Goal: Transaction & Acquisition: Purchase product/service

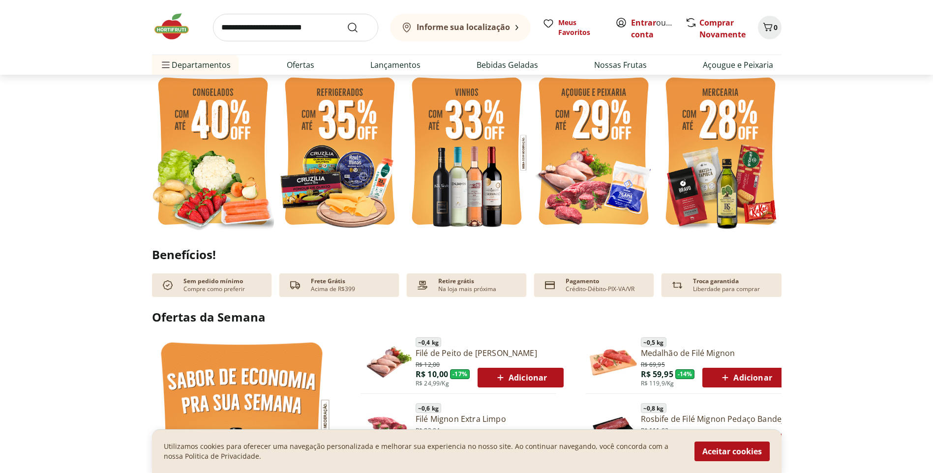
scroll to position [246, 0]
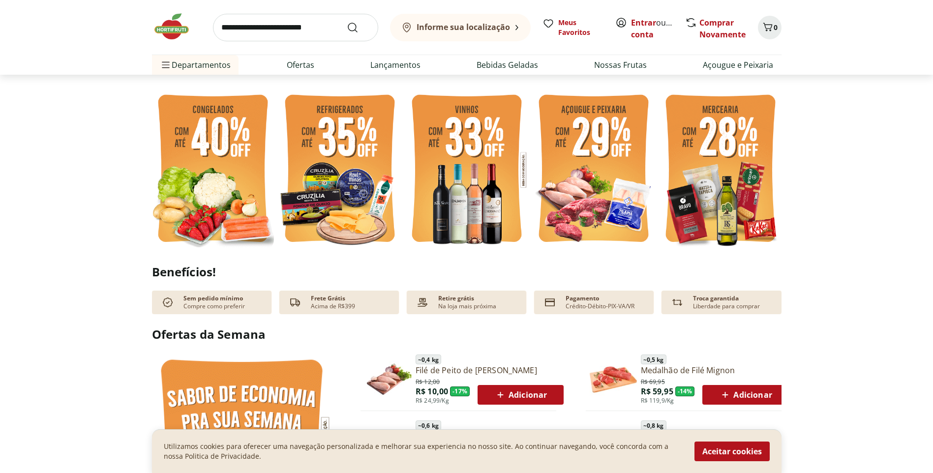
click at [244, 218] on img at bounding box center [213, 169] width 122 height 163
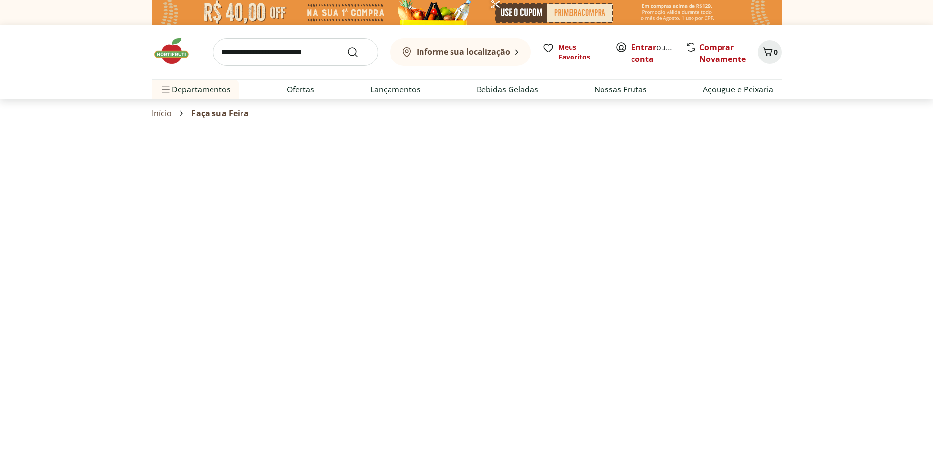
select select "**********"
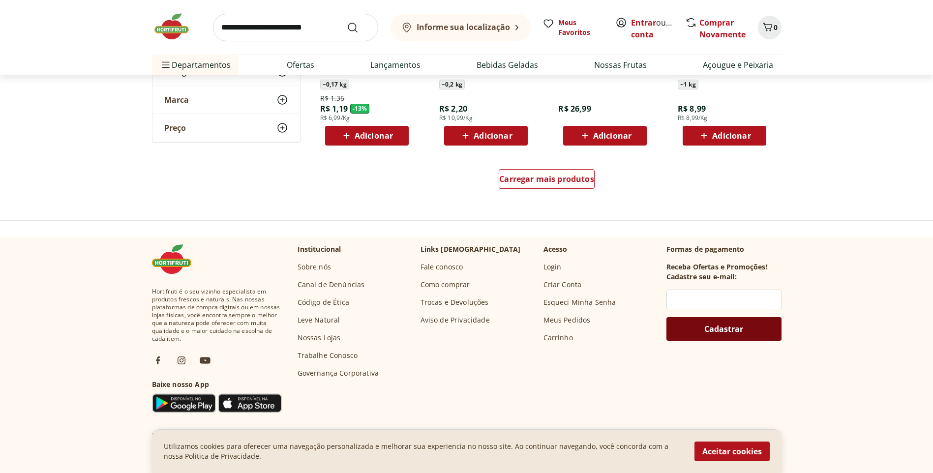
scroll to position [688, 0]
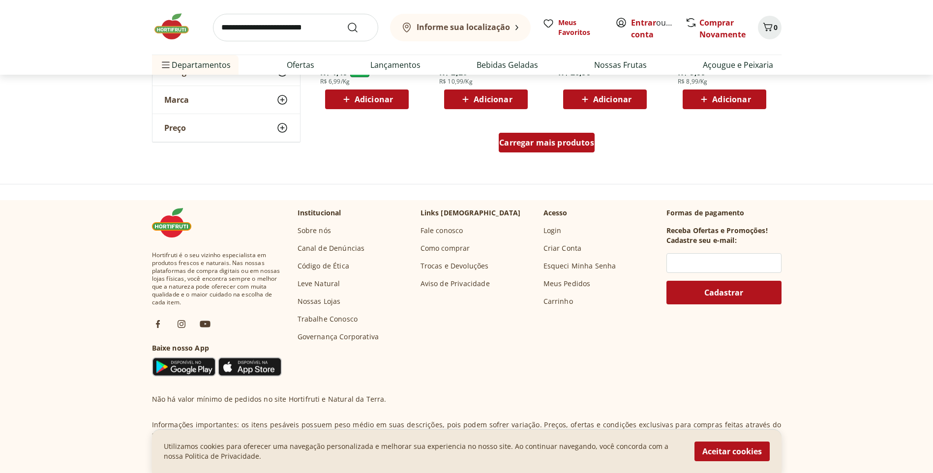
click at [542, 151] on div "Carregar mais produtos" at bounding box center [546, 143] width 96 height 20
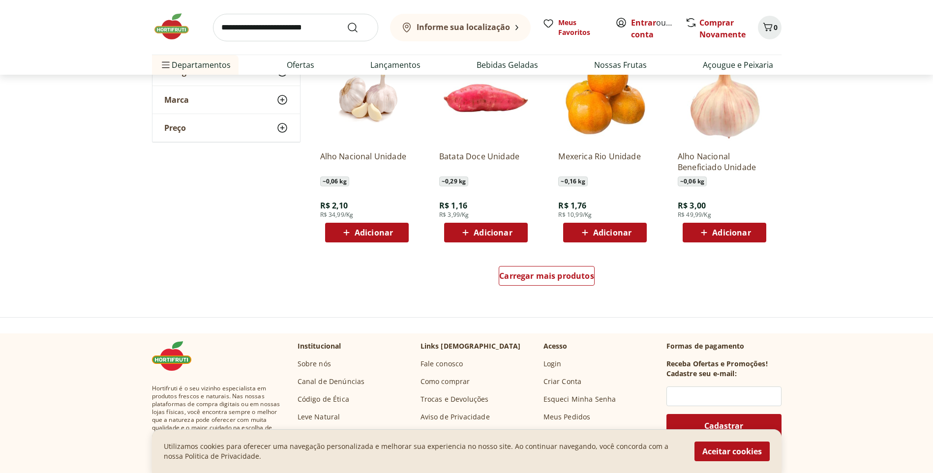
scroll to position [1180, 0]
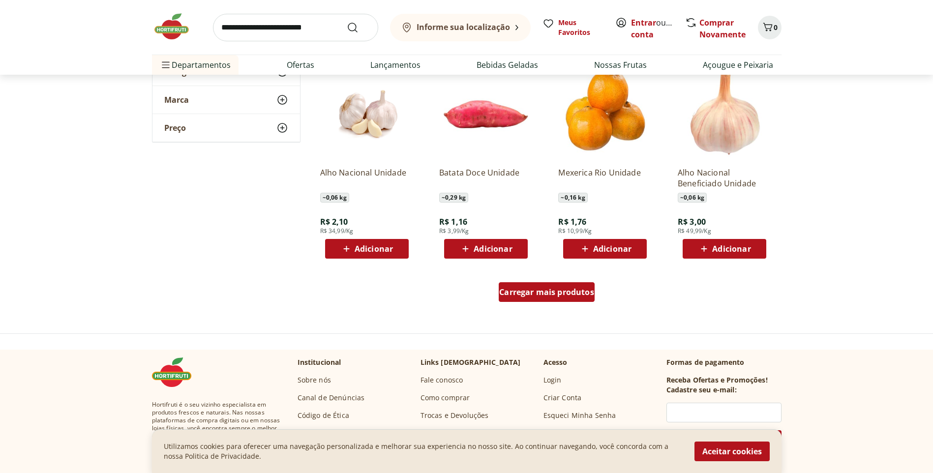
click at [539, 289] on span "Carregar mais produtos" at bounding box center [546, 292] width 95 height 8
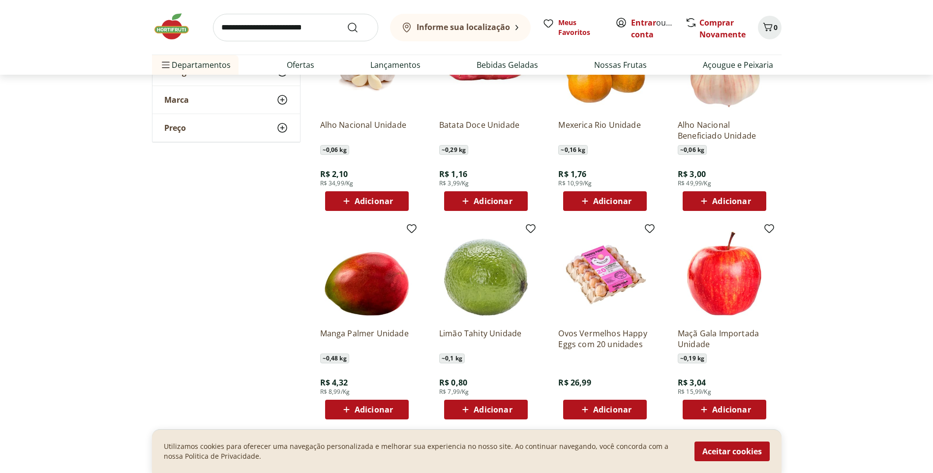
scroll to position [1327, 0]
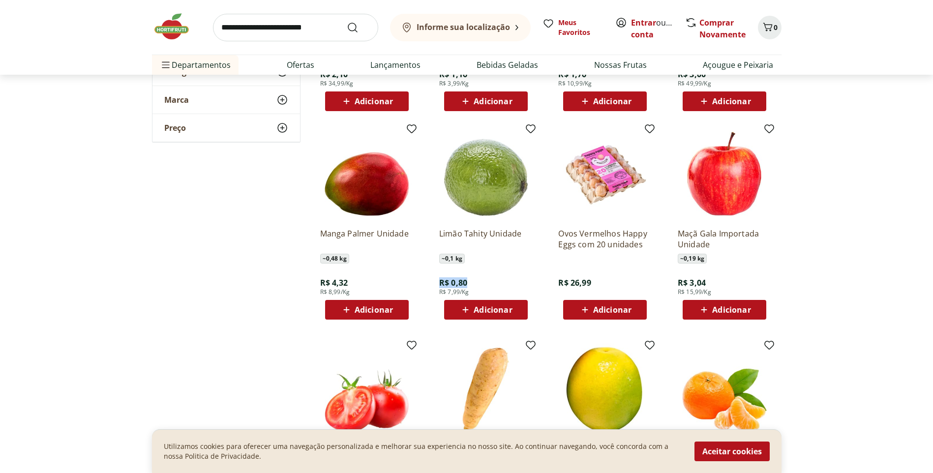
drag, startPoint x: 467, startPoint y: 283, endPoint x: 440, endPoint y: 284, distance: 26.6
click at [440, 284] on span "R$ 0,80" at bounding box center [453, 282] width 28 height 11
drag, startPoint x: 440, startPoint y: 284, endPoint x: 397, endPoint y: 261, distance: 48.6
click at [397, 261] on div "~ 0,48 kg" at bounding box center [366, 259] width 93 height 10
drag, startPoint x: 317, startPoint y: 232, endPoint x: 406, endPoint y: 234, distance: 88.5
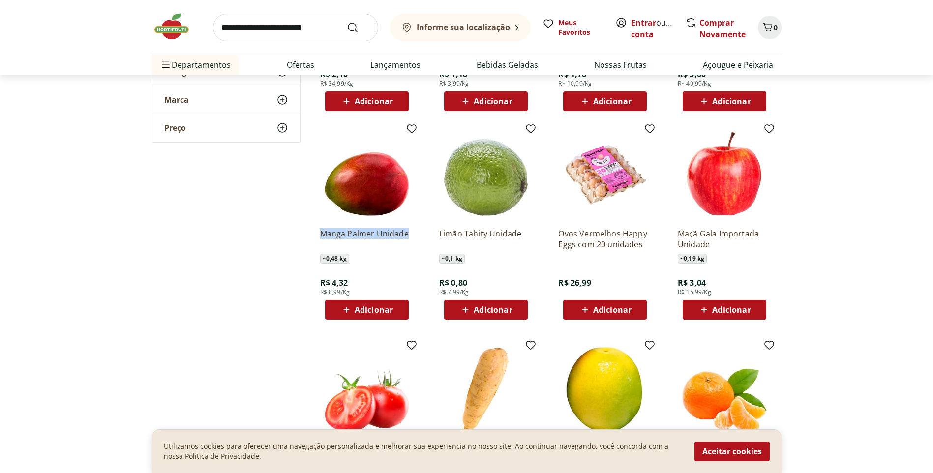
click at [406, 234] on div "Manga Palmer Unidade ~ 0,48 kg R$ 4,32 R$ 8,99/Kg Adicionar" at bounding box center [366, 223] width 109 height 208
drag, startPoint x: 406, startPoint y: 234, endPoint x: 361, endPoint y: 271, distance: 57.9
click at [361, 271] on div "Manga Palmer Unidade ~ 0,48 kg R$ 4,32 R$ 8,99/Kg Adicionar" at bounding box center [366, 269] width 93 height 99
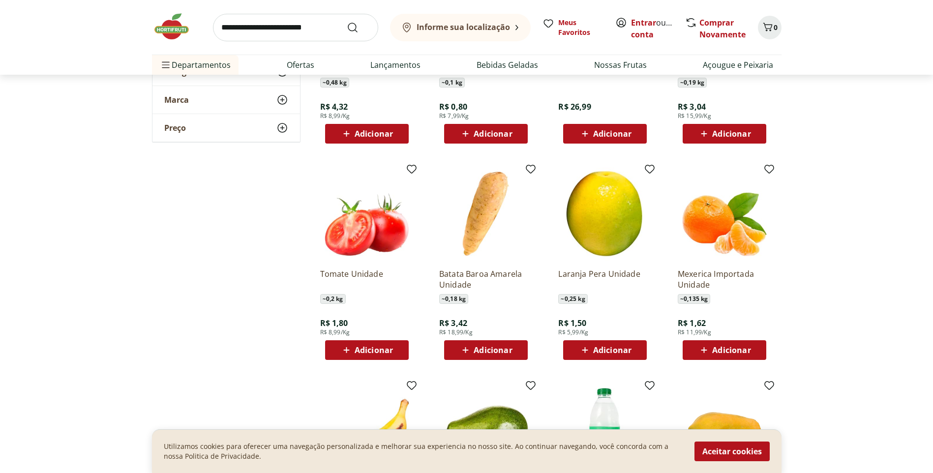
scroll to position [1524, 0]
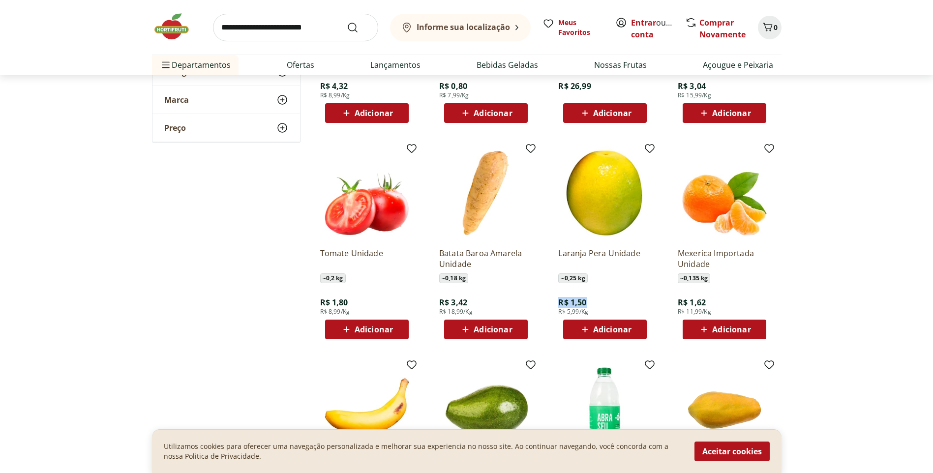
drag, startPoint x: 556, startPoint y: 301, endPoint x: 593, endPoint y: 299, distance: 37.0
click at [593, 299] on div "Laranja Pera Unidade ~ 0,25 kg R$ 1,50 R$ 5,99/Kg Adicionar" at bounding box center [604, 243] width 109 height 208
